Goal: Task Accomplishment & Management: Manage account settings

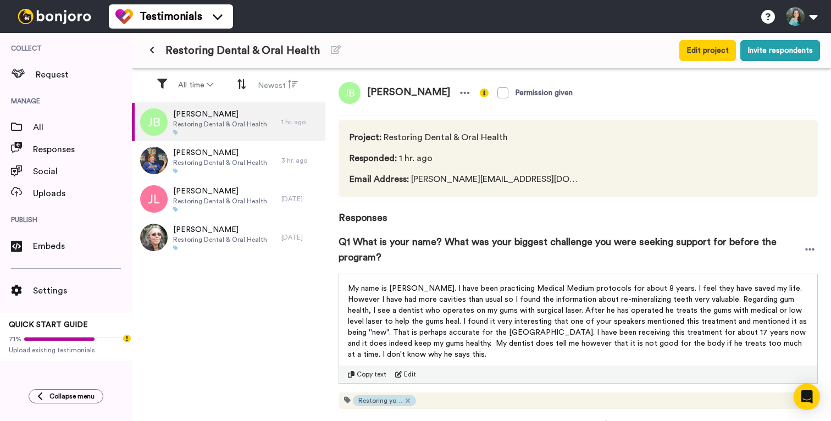
scroll to position [731, 0]
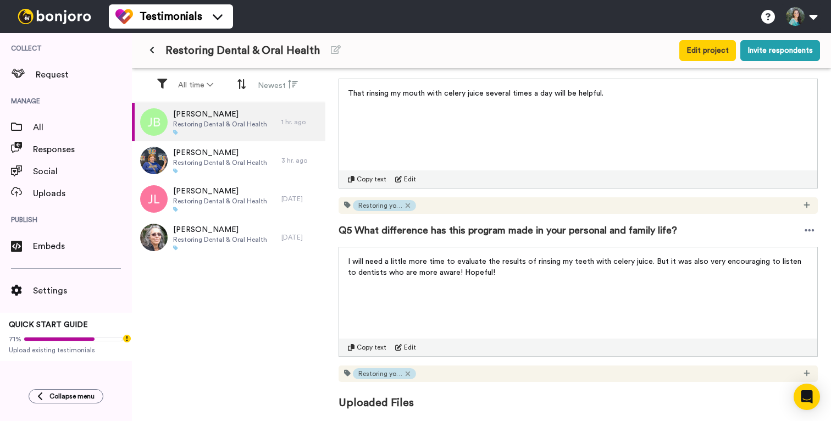
click at [315, 311] on div "[PERSON_NAME] Restoring Dental & Oral Health 1 hr. ago [PERSON_NAME] Restoring …" at bounding box center [229, 263] width 194 height 320
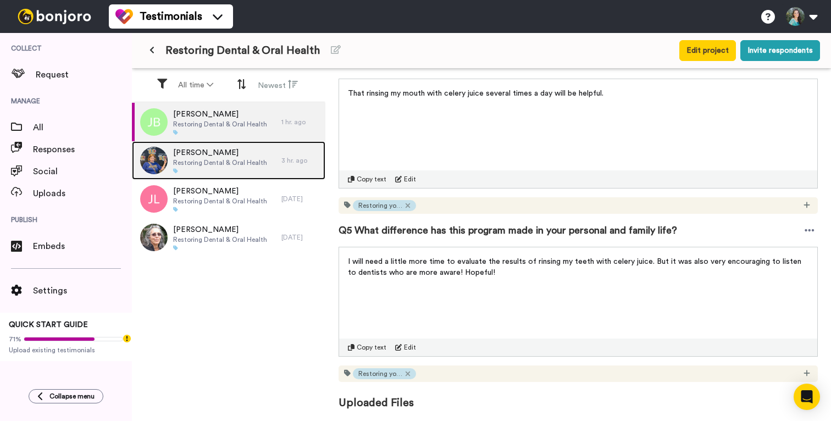
click at [240, 154] on span "Lynda Stauffer" at bounding box center [220, 152] width 94 height 11
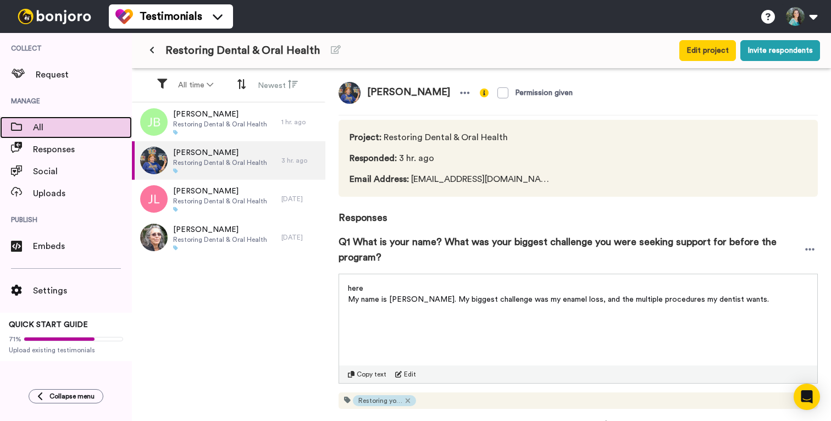
click at [70, 135] on div "All" at bounding box center [66, 128] width 132 height 22
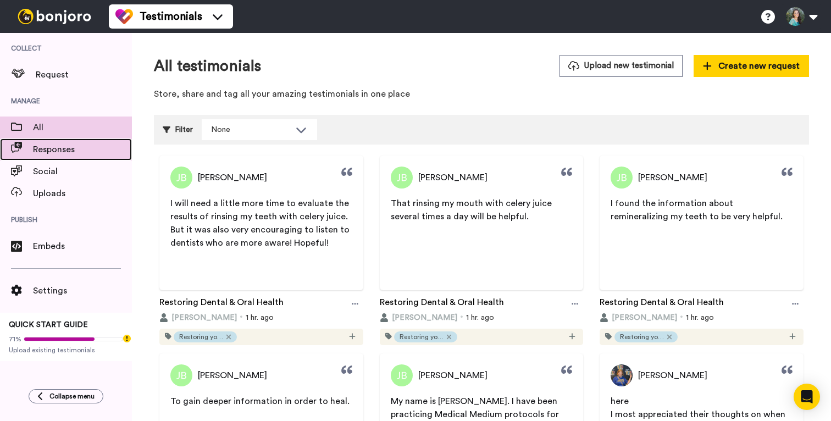
click at [43, 146] on span "Responses" at bounding box center [82, 149] width 99 height 13
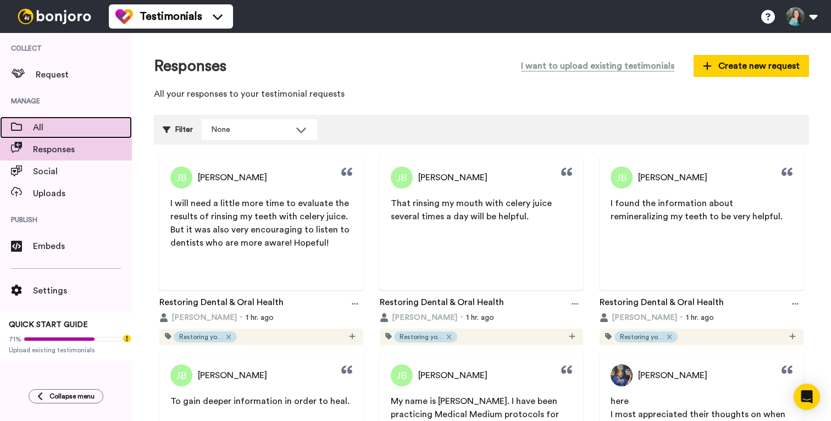
click at [69, 129] on span "All" at bounding box center [82, 127] width 99 height 13
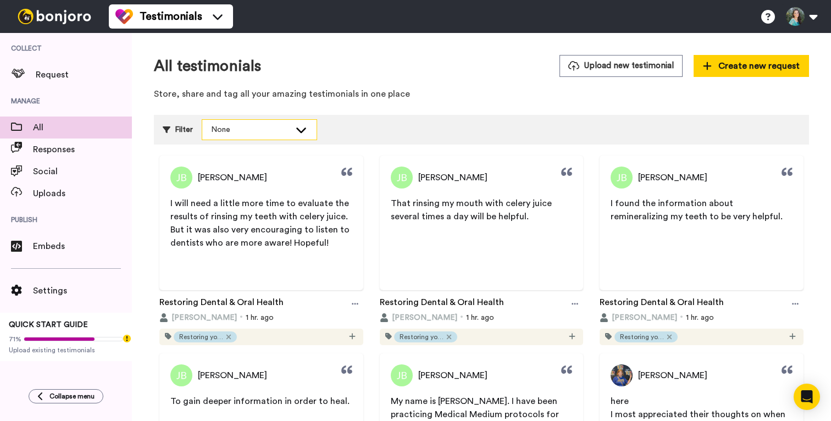
click at [306, 126] on icon at bounding box center [301, 129] width 13 height 11
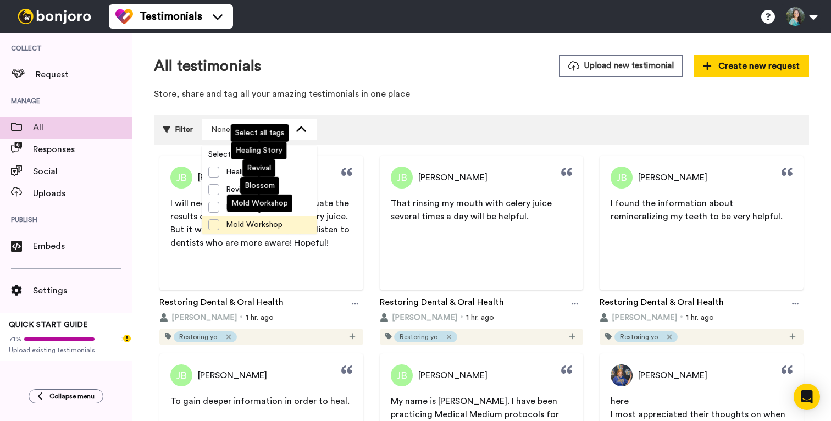
scroll to position [35, 0]
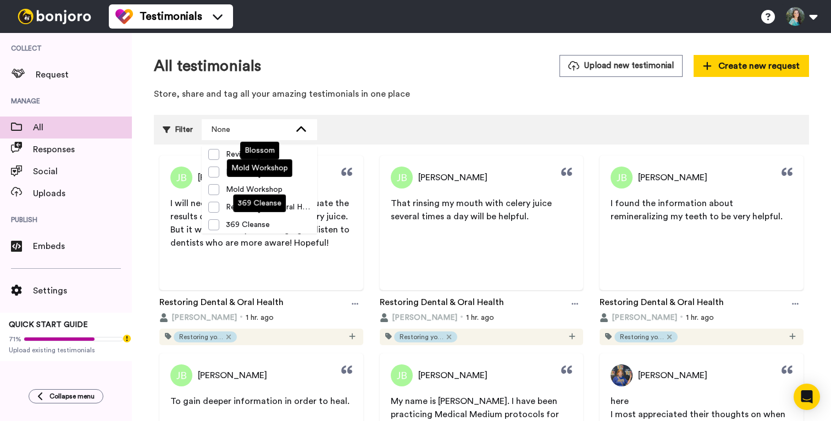
click at [376, 100] on p "Store, share and tag all your amazing testimonials in one place" at bounding box center [481, 94] width 655 height 13
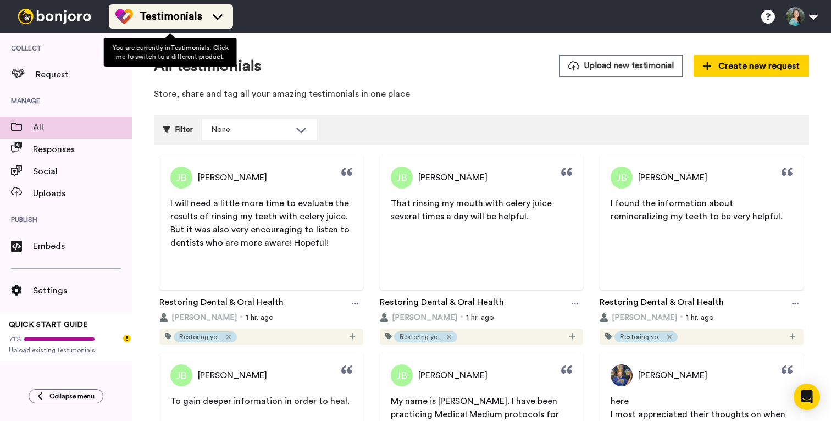
click at [166, 21] on span "Testimonials" at bounding box center [171, 16] width 63 height 15
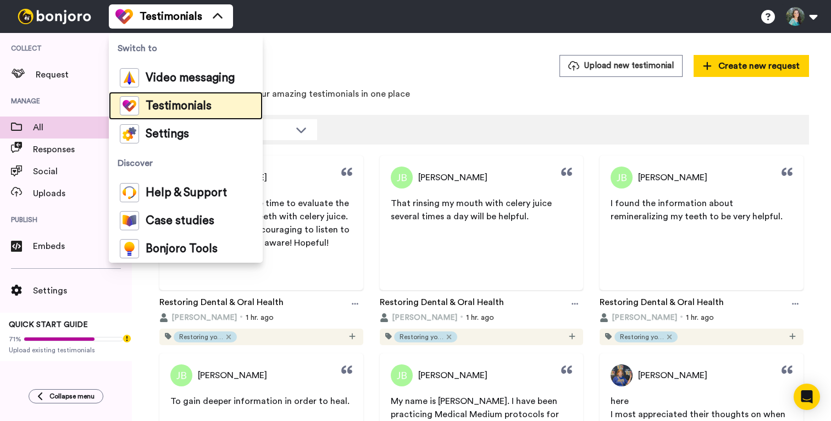
click at [155, 106] on span "Testimonials" at bounding box center [179, 106] width 66 height 11
